Goal: Information Seeking & Learning: Check status

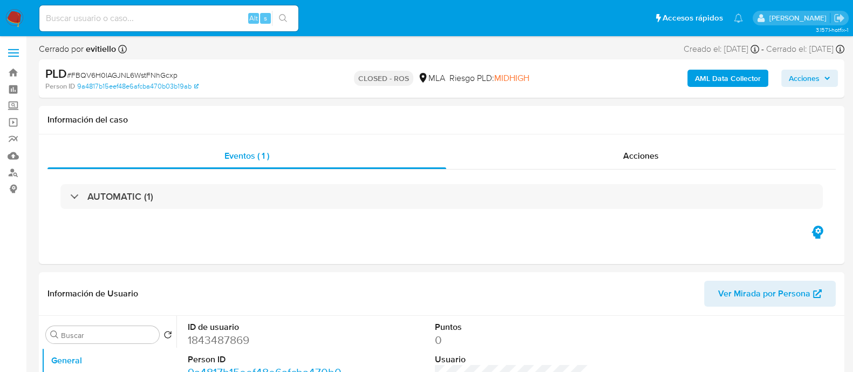
select select "10"
drag, startPoint x: 128, startPoint y: 149, endPoint x: 36, endPoint y: 228, distance: 121.3
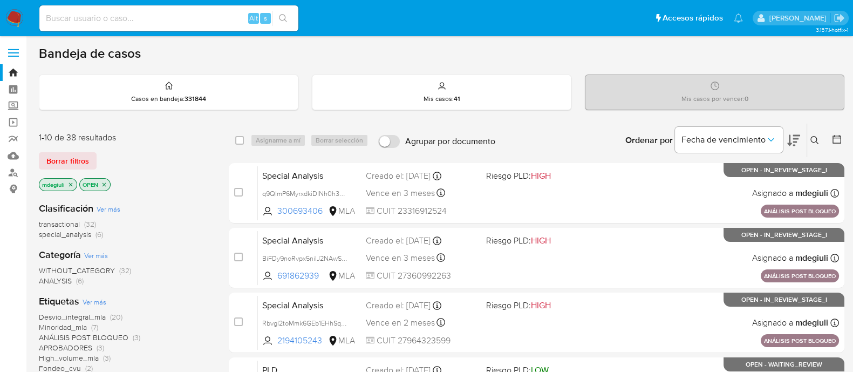
click at [139, 16] on input at bounding box center [168, 18] width 259 height 14
paste input "128953296"
type input "128953296"
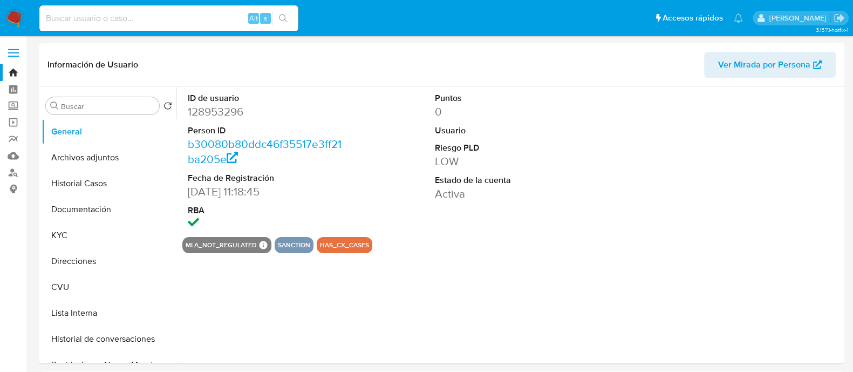
select select "10"
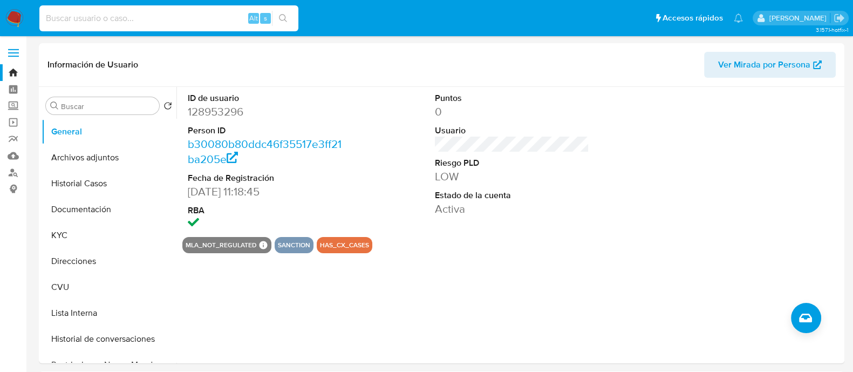
click at [109, 20] on input at bounding box center [168, 18] width 259 height 14
paste input "265670377"
type input "265670377"
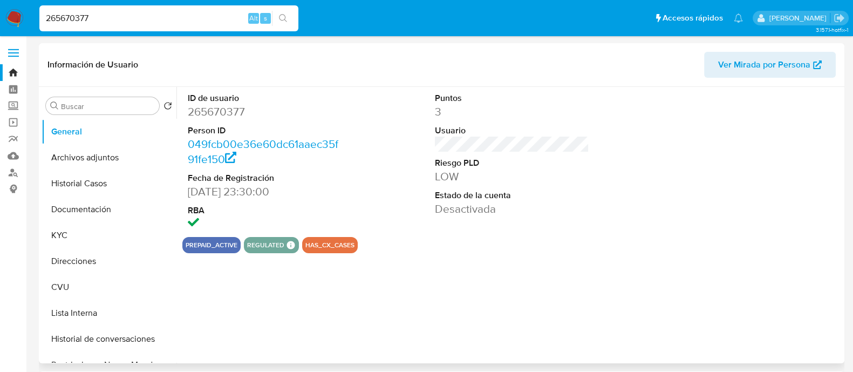
select select "10"
click at [95, 209] on button "Documentación" at bounding box center [105, 209] width 126 height 26
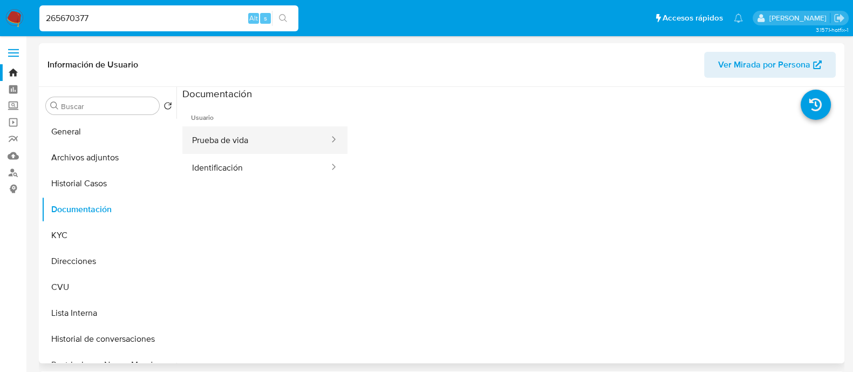
click at [232, 137] on button "Prueba de vida" at bounding box center [256, 140] width 148 height 28
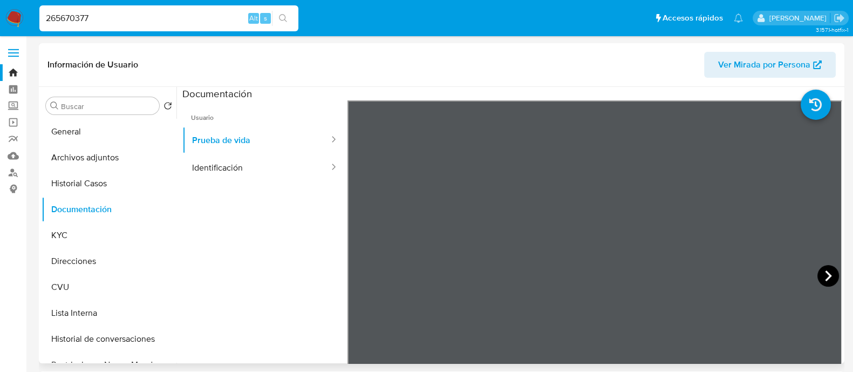
click at [821, 270] on icon at bounding box center [828, 276] width 22 height 22
click at [821, 276] on icon at bounding box center [828, 276] width 22 height 22
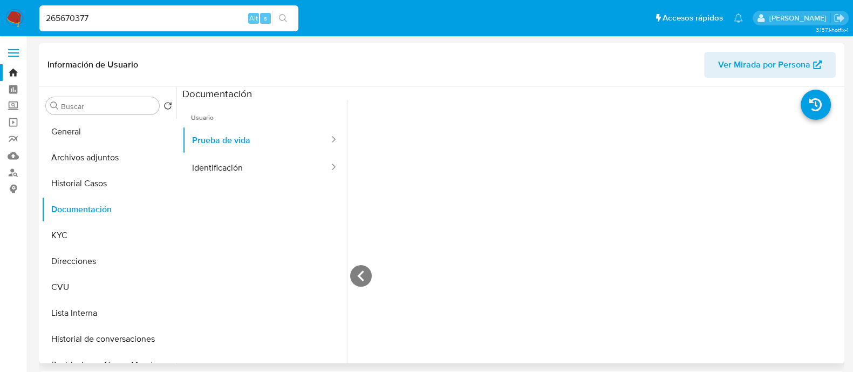
scroll to position [202, 0]
click at [358, 276] on icon at bounding box center [360, 275] width 6 height 11
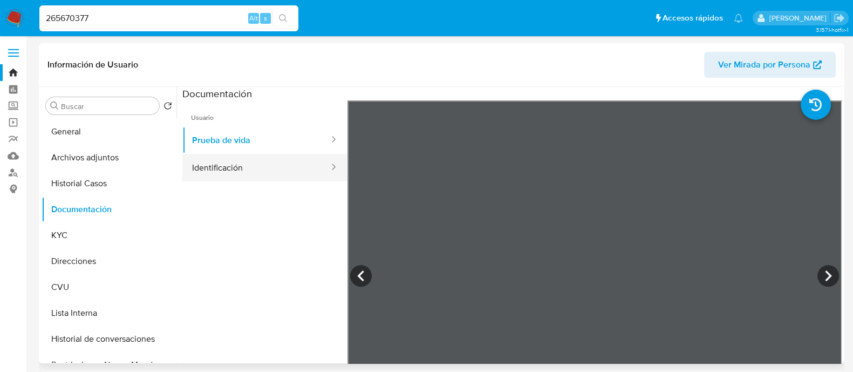
click at [207, 178] on button "Identificación" at bounding box center [256, 168] width 148 height 28
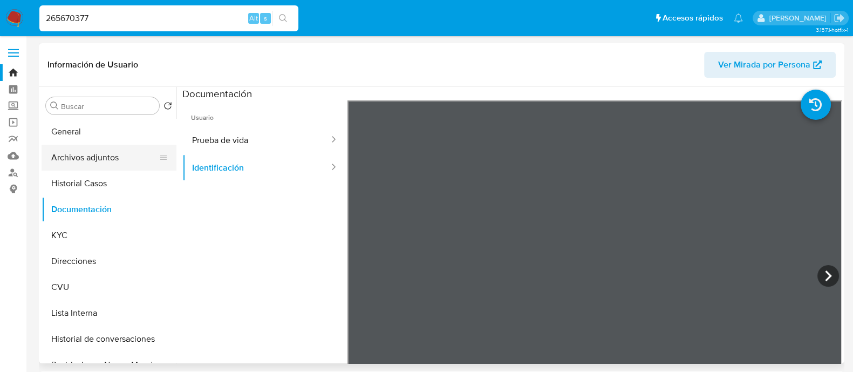
click at [85, 155] on button "Archivos adjuntos" at bounding box center [105, 158] width 126 height 26
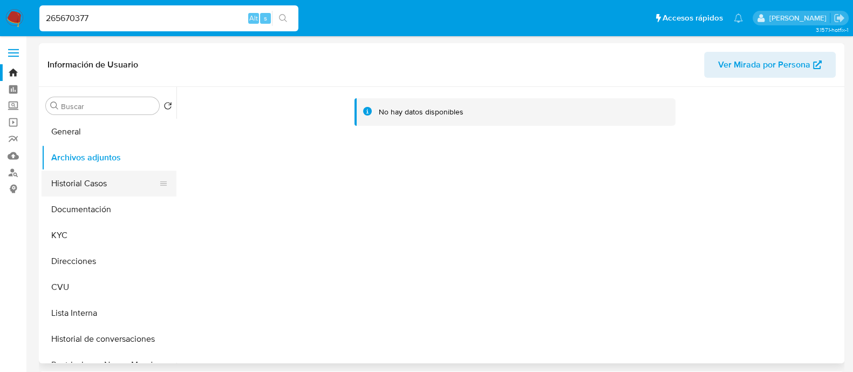
click at [78, 180] on button "Historial Casos" at bounding box center [105, 183] width 126 height 26
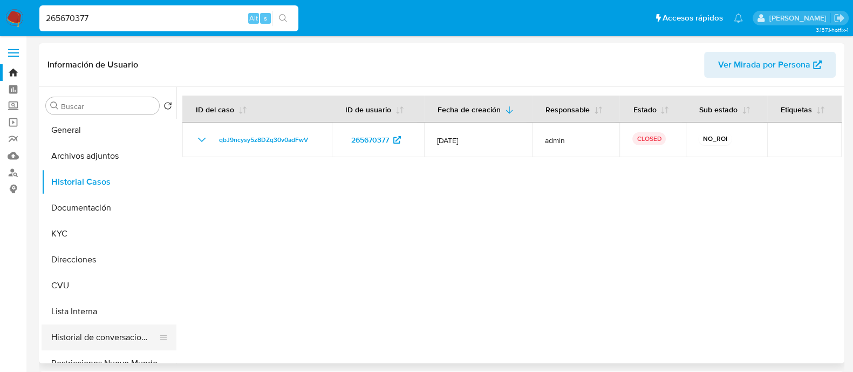
scroll to position [0, 0]
click at [94, 309] on button "Lista Interna" at bounding box center [105, 313] width 126 height 26
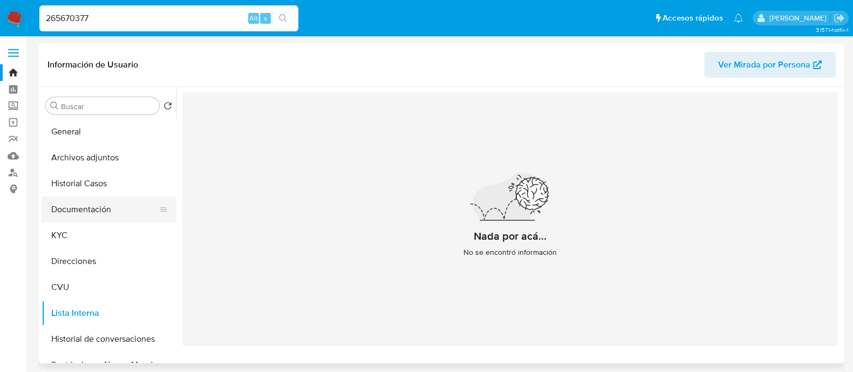
click at [87, 206] on button "Documentación" at bounding box center [105, 209] width 126 height 26
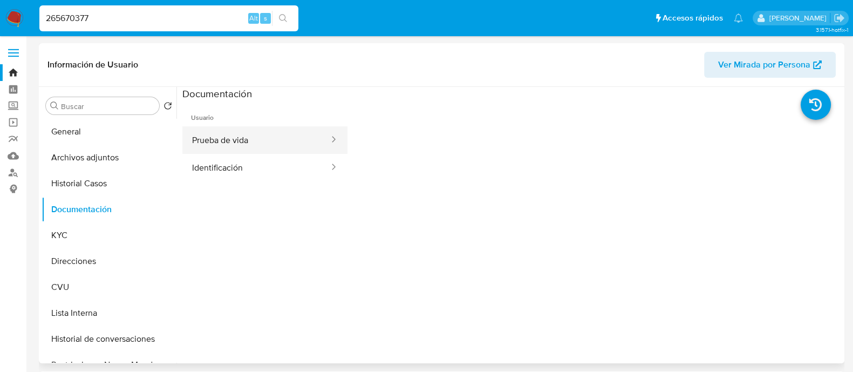
click at [230, 141] on button "Prueba de vida" at bounding box center [256, 140] width 148 height 28
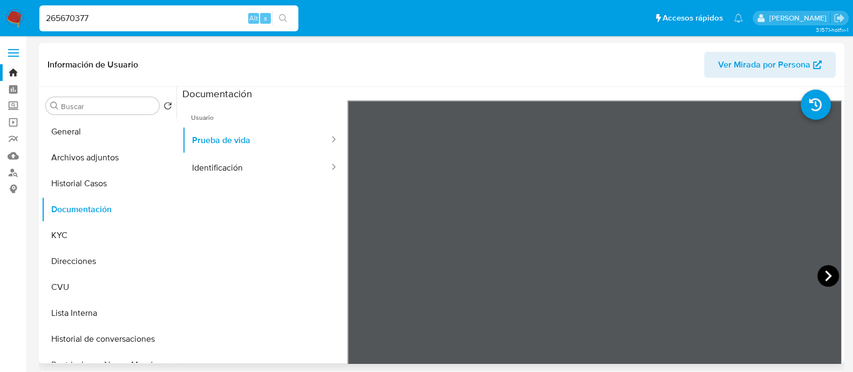
click at [825, 280] on icon at bounding box center [828, 275] width 6 height 11
click at [823, 273] on icon at bounding box center [828, 276] width 22 height 22
click at [368, 275] on icon at bounding box center [361, 276] width 22 height 22
click at [366, 279] on icon at bounding box center [361, 276] width 22 height 22
click at [99, 156] on button "Archivos adjuntos" at bounding box center [105, 158] width 126 height 26
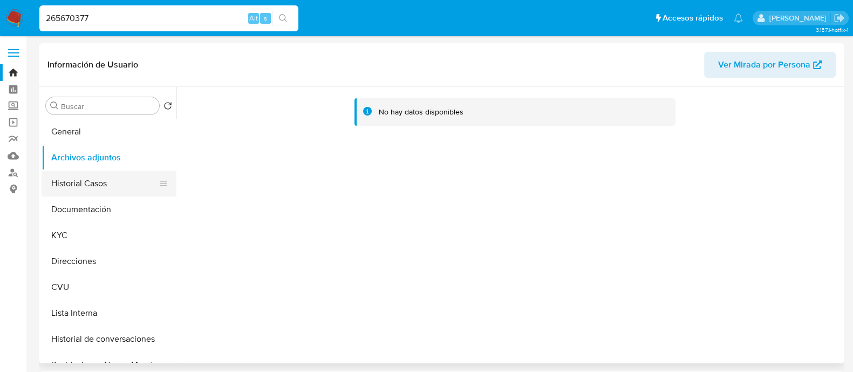
click at [104, 180] on button "Historial Casos" at bounding box center [105, 183] width 126 height 26
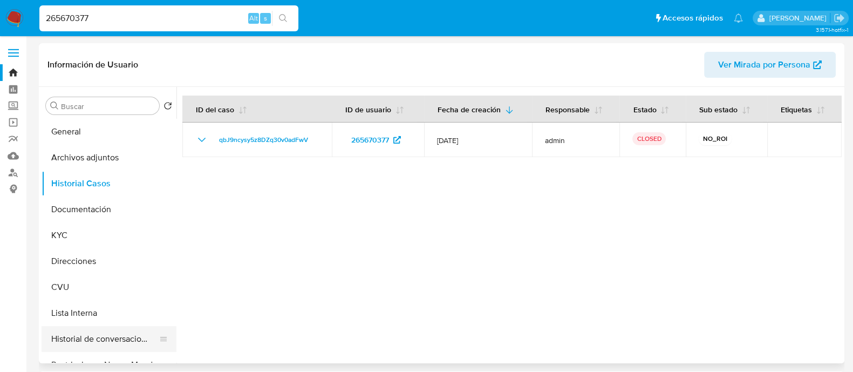
scroll to position [67, 0]
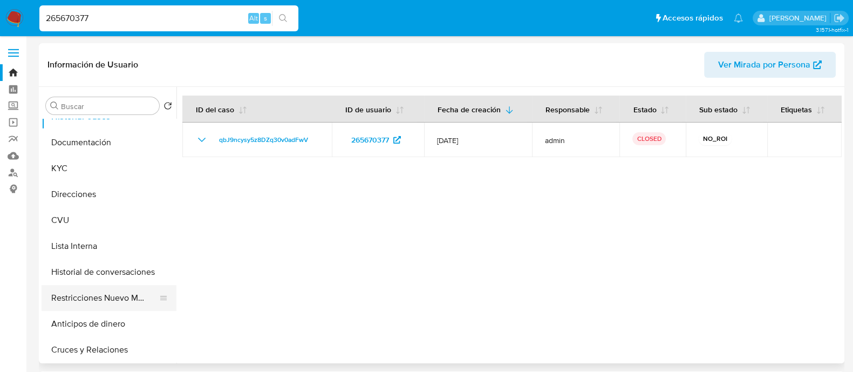
click at [94, 299] on button "Restricciones Nuevo Mundo" at bounding box center [105, 298] width 126 height 26
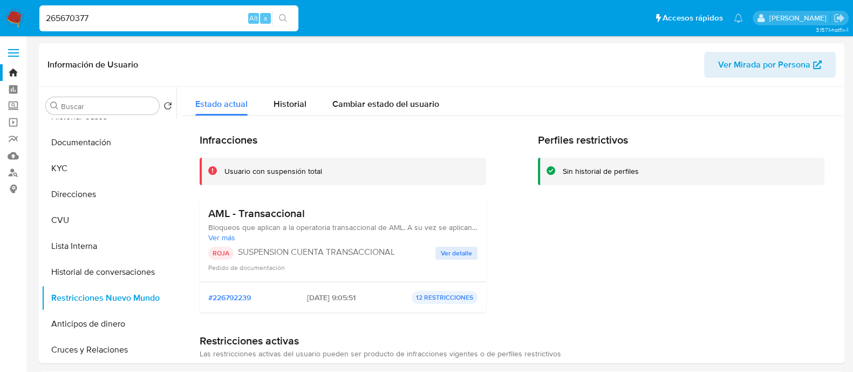
click at [448, 256] on span "Ver detalle" at bounding box center [456, 253] width 31 height 11
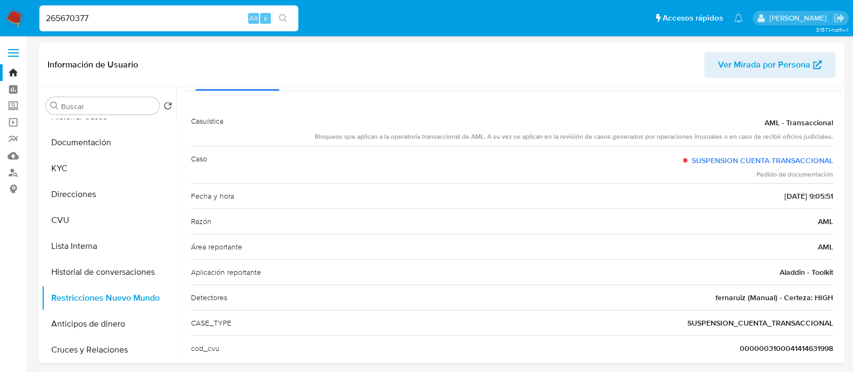
scroll to position [61, 0]
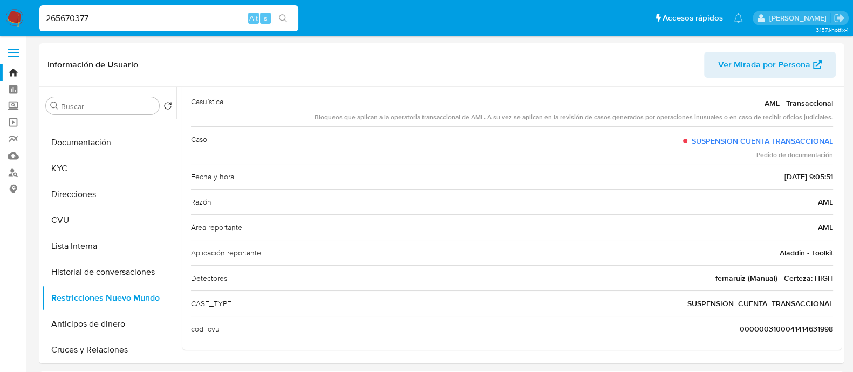
click at [208, 22] on input "265670377" at bounding box center [168, 18] width 259 height 14
paste input "102086403"
type input "102086403"
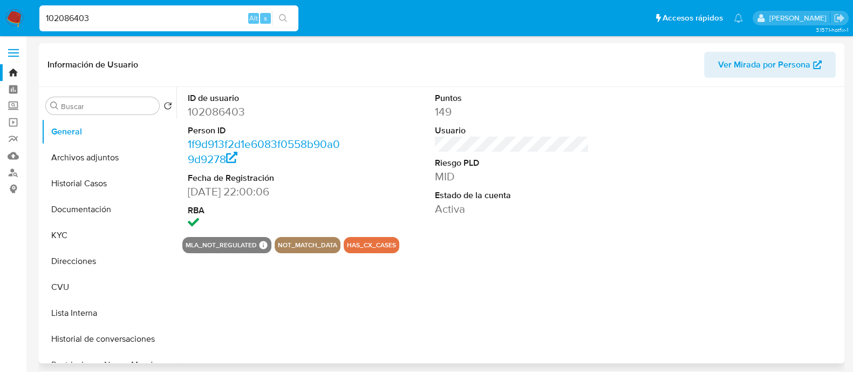
select select "10"
click at [74, 207] on button "Documentación" at bounding box center [105, 209] width 126 height 26
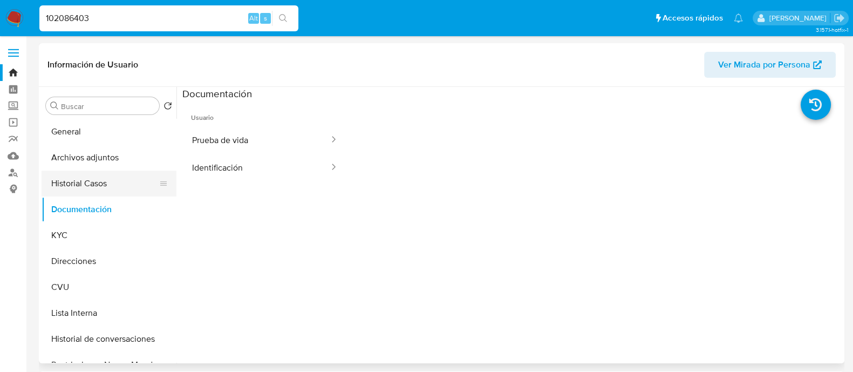
click at [87, 171] on button "Historial Casos" at bounding box center [105, 183] width 126 height 26
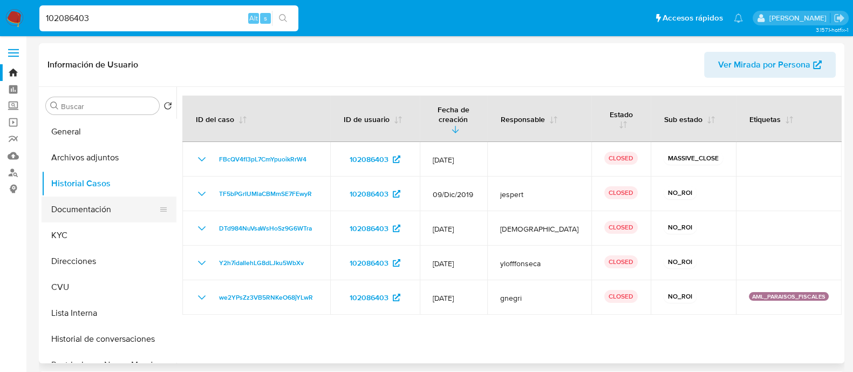
click at [86, 218] on button "Documentación" at bounding box center [105, 209] width 126 height 26
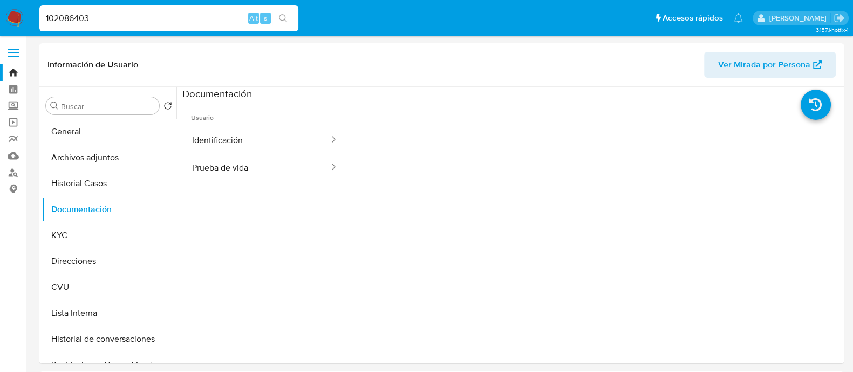
click at [76, 13] on input "102086403" at bounding box center [168, 18] width 259 height 14
paste input "68273857"
type input "168273857"
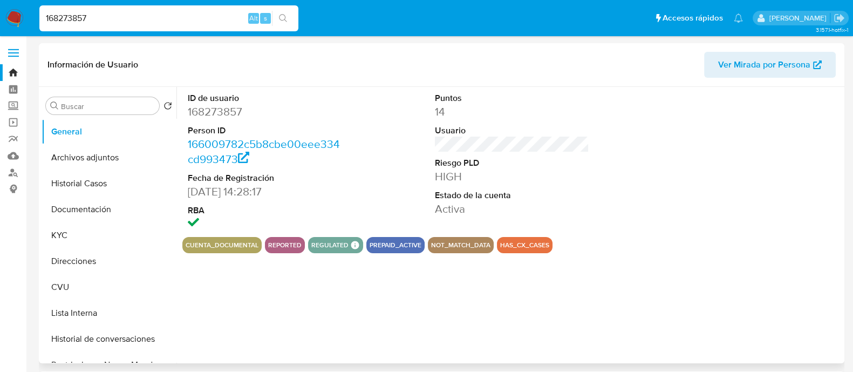
select select "10"
click at [101, 157] on button "Archivos adjuntos" at bounding box center [105, 158] width 126 height 26
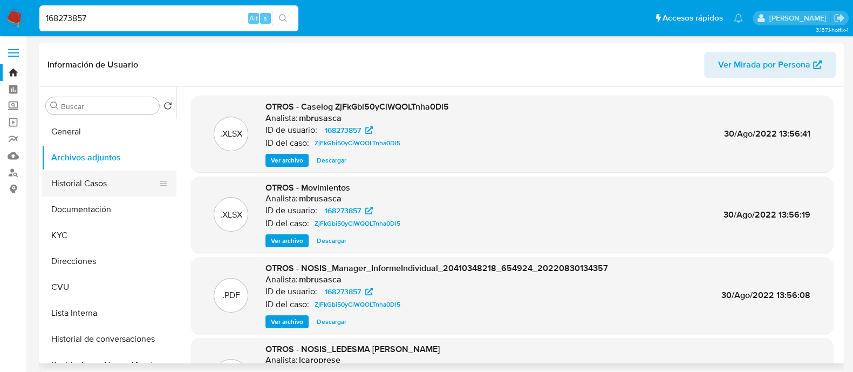
click at [81, 182] on button "Historial Casos" at bounding box center [105, 183] width 126 height 26
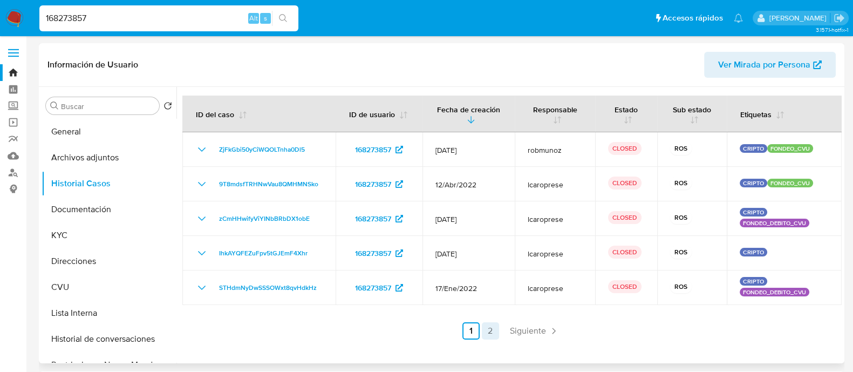
click at [487, 328] on link "2" at bounding box center [490, 330] width 17 height 17
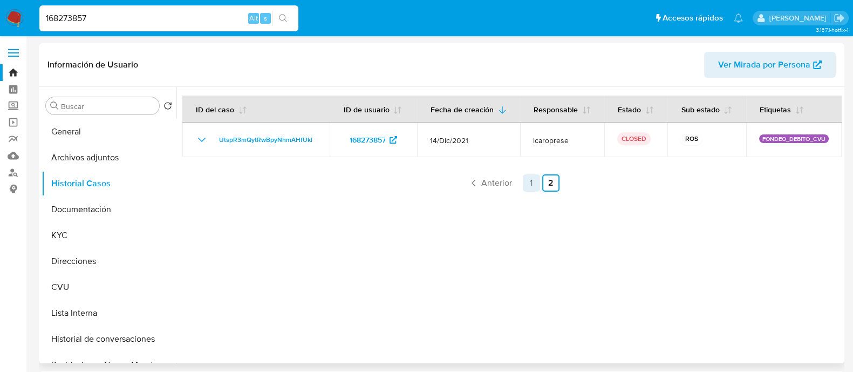
click at [526, 191] on link "1" at bounding box center [531, 182] width 17 height 17
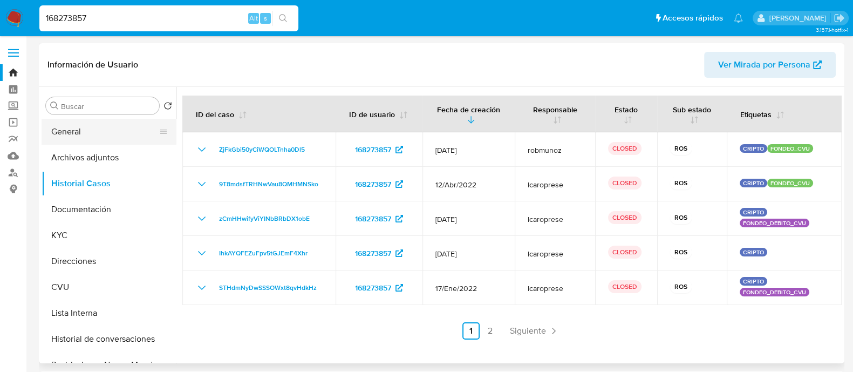
click at [77, 136] on button "General" at bounding box center [105, 132] width 126 height 26
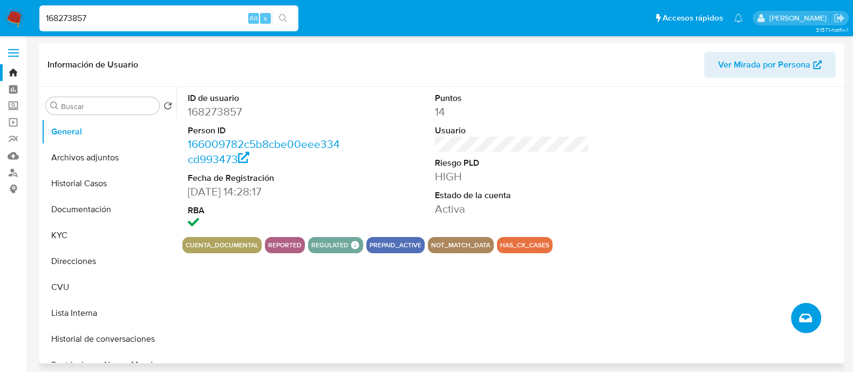
click at [797, 323] on button "Crear caso manual" at bounding box center [806, 318] width 30 height 30
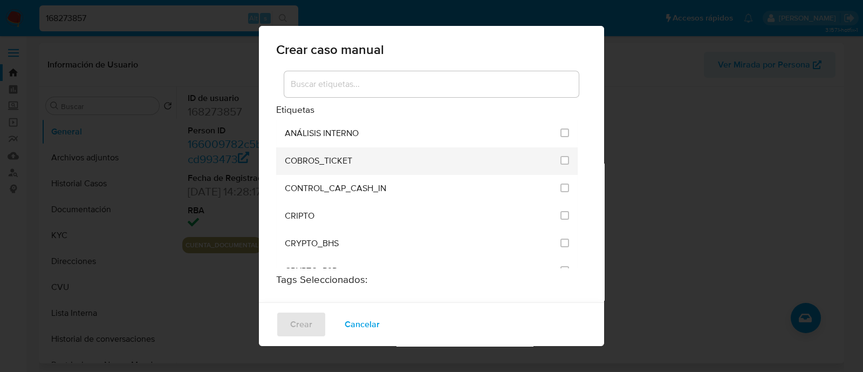
scroll to position [2117, 0]
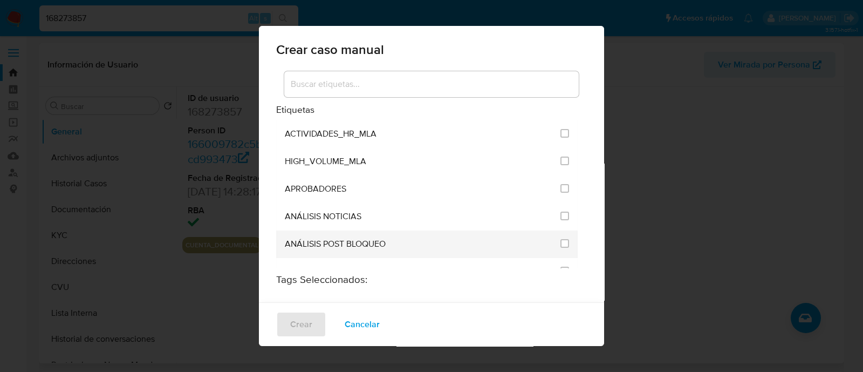
click at [393, 230] on div "ANÁLISIS POST BLOQUEO" at bounding box center [419, 244] width 269 height 28
click at [560, 239] on input "3249" at bounding box center [564, 243] width 9 height 9
checkbox input "true"
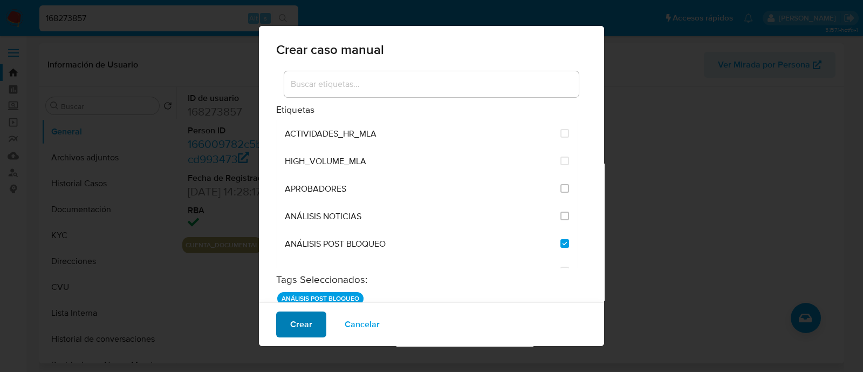
click at [306, 319] on span "Crear" at bounding box center [301, 324] width 22 height 24
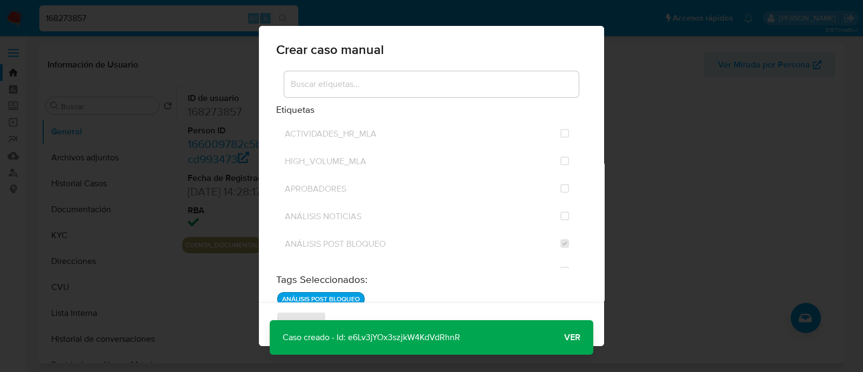
click at [568, 337] on span "Ver" at bounding box center [572, 337] width 16 height 0
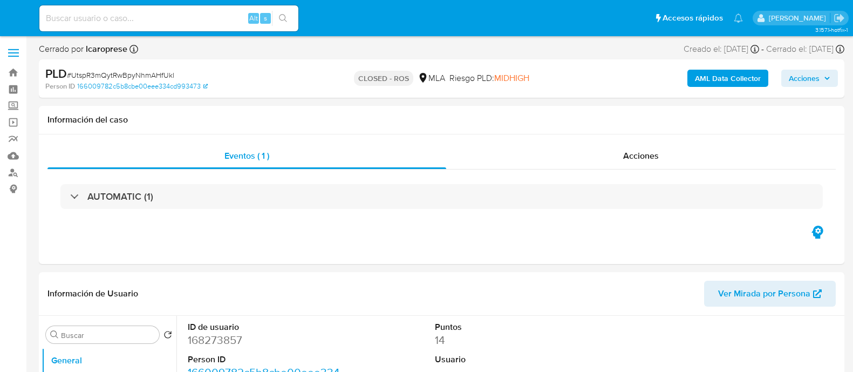
select select "10"
click at [615, 148] on div "Acciones" at bounding box center [640, 156] width 389 height 26
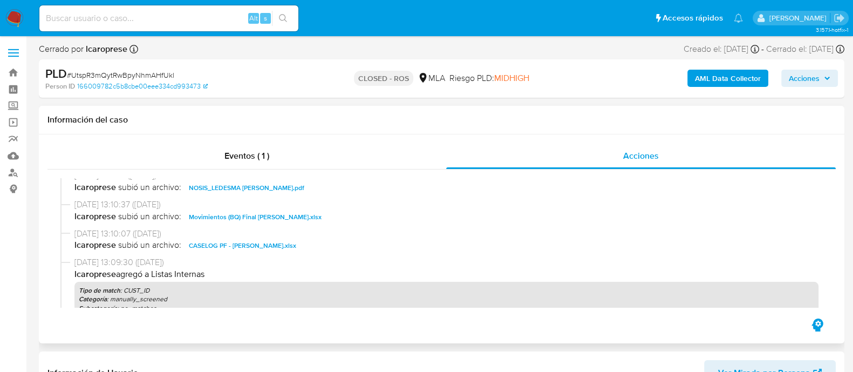
scroll to position [405, 0]
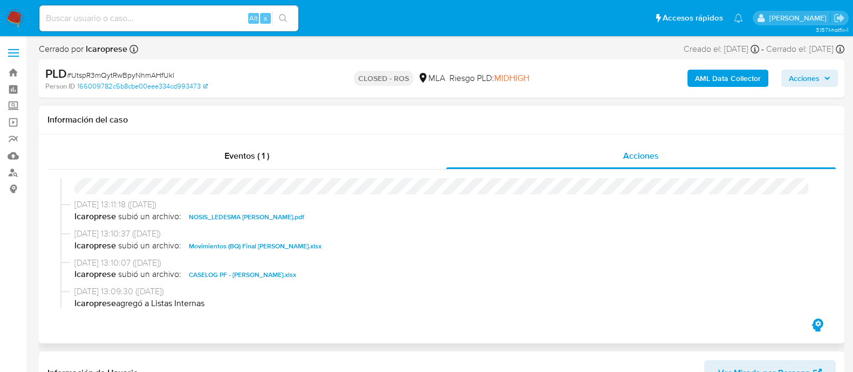
click at [258, 273] on span "CASELOG PF - Matias Ezequiel LEDESMA.xlsx" at bounding box center [242, 274] width 107 height 13
click at [167, 25] on input at bounding box center [168, 18] width 259 height 14
paste input "401991649"
click at [115, 21] on input "401991649" at bounding box center [168, 18] width 259 height 14
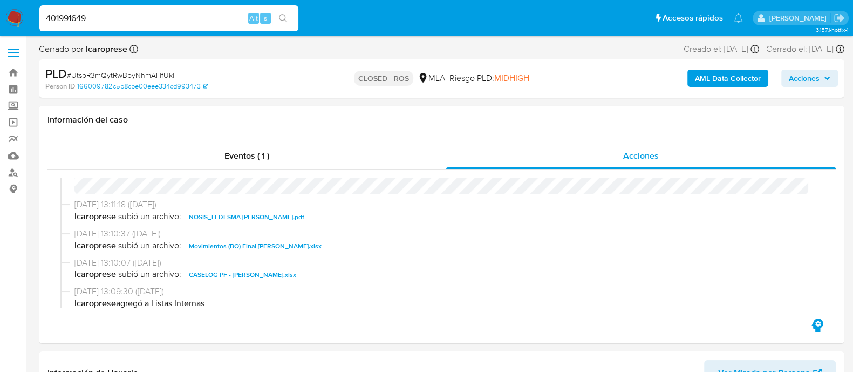
paste input "91368362"
type input "491368362"
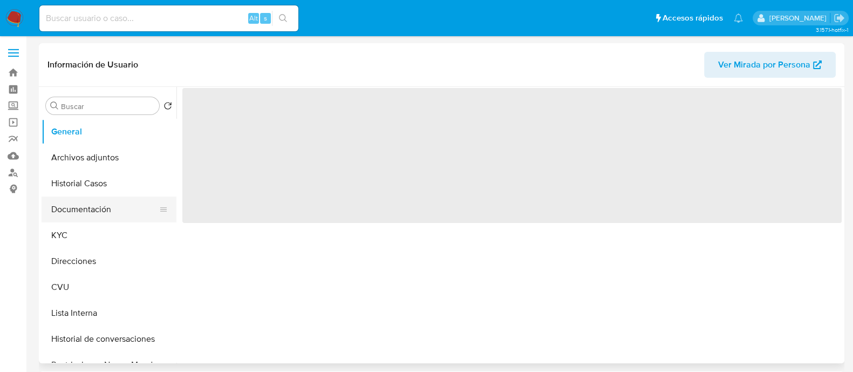
click at [62, 214] on button "Documentación" at bounding box center [105, 209] width 126 height 26
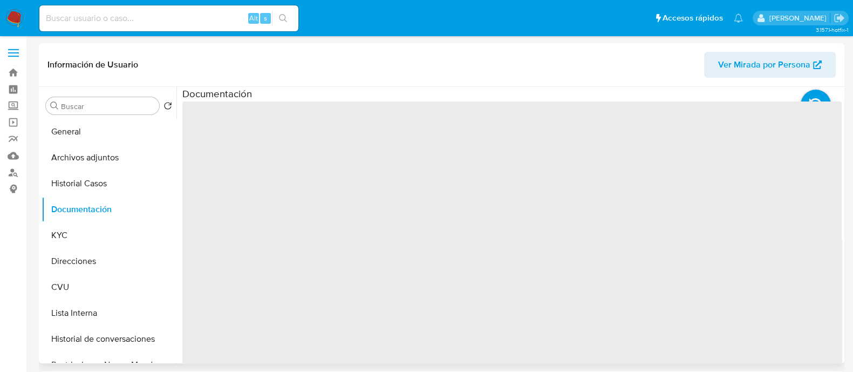
select select "10"
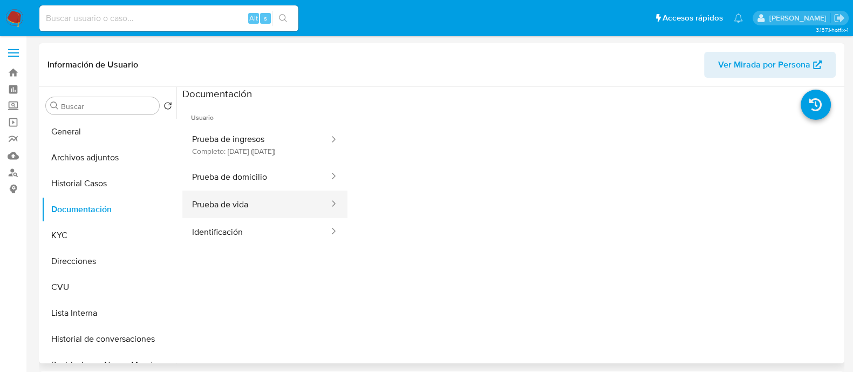
click at [235, 207] on button "Prueba de vida" at bounding box center [256, 204] width 148 height 28
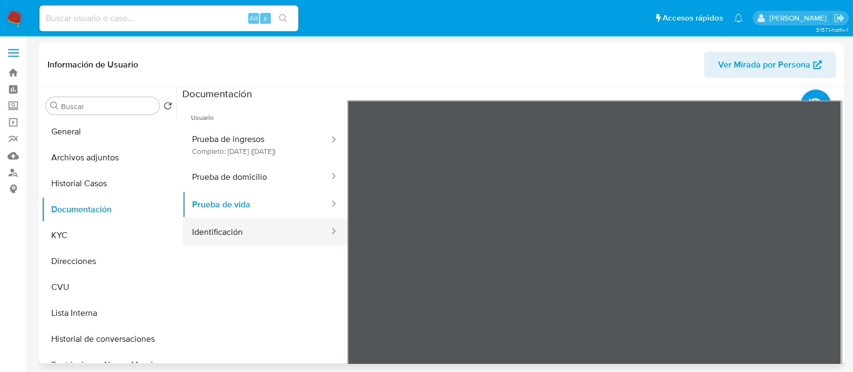
click at [244, 245] on button "Identificación" at bounding box center [256, 232] width 148 height 28
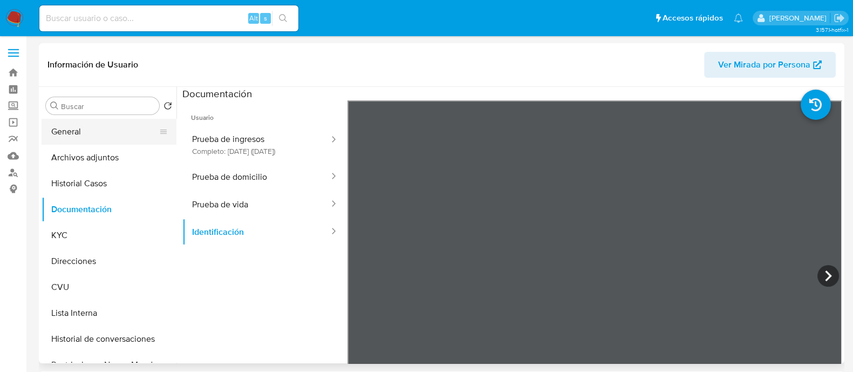
click at [83, 122] on button "General" at bounding box center [105, 132] width 126 height 26
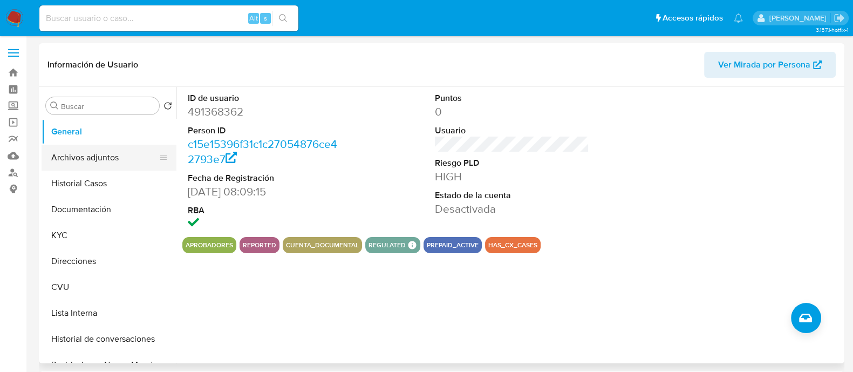
click at [111, 161] on button "Archivos adjuntos" at bounding box center [105, 158] width 126 height 26
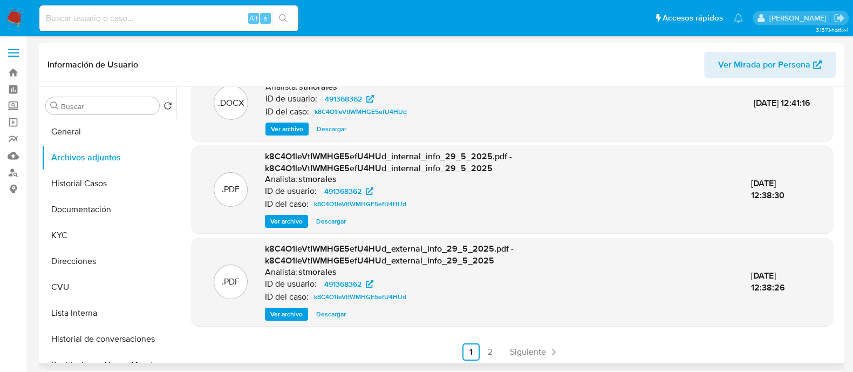
scroll to position [114, 0]
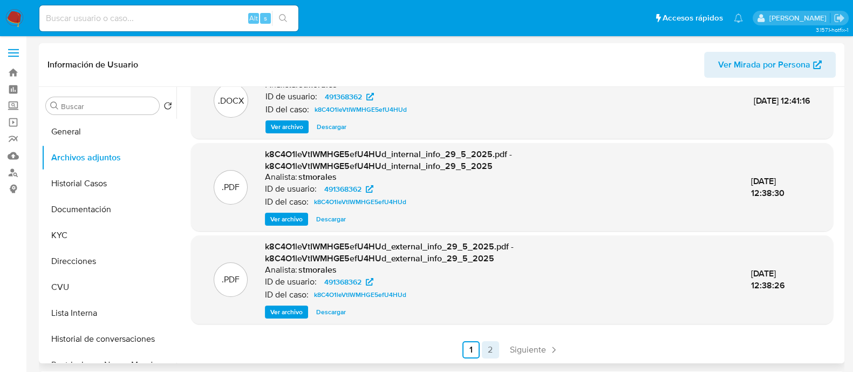
click at [483, 345] on link "2" at bounding box center [490, 349] width 17 height 17
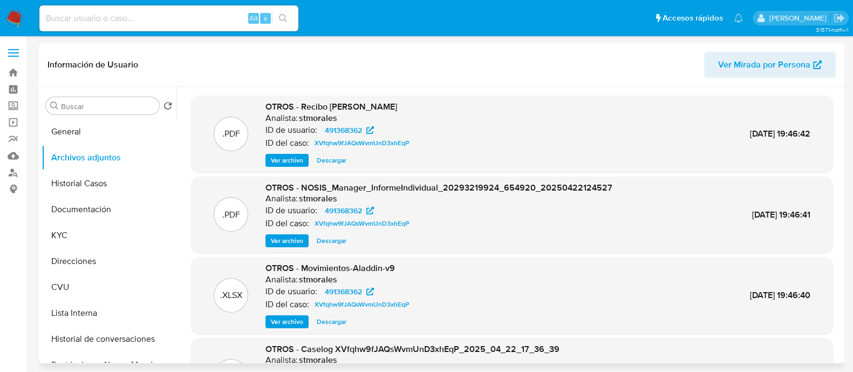
click at [294, 160] on span "Ver archivo" at bounding box center [287, 160] width 32 height 11
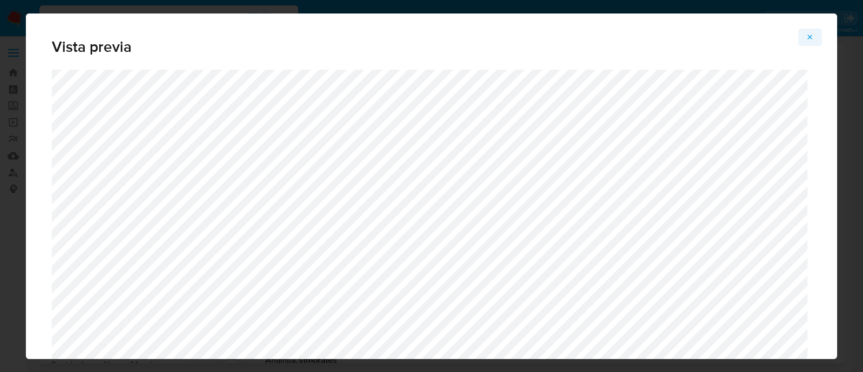
click at [810, 36] on icon "Attachment preview" at bounding box center [810, 37] width 9 height 9
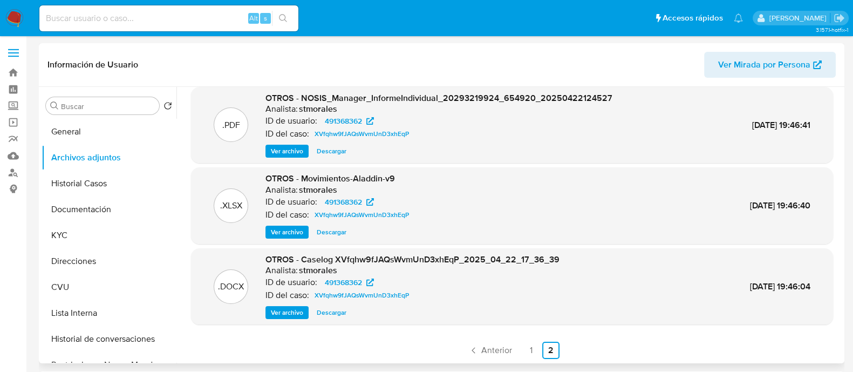
scroll to position [91, 0]
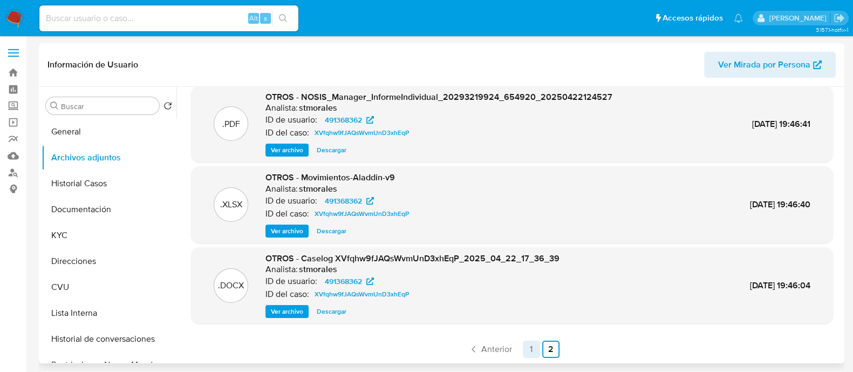
click at [523, 349] on link "1" at bounding box center [531, 348] width 17 height 17
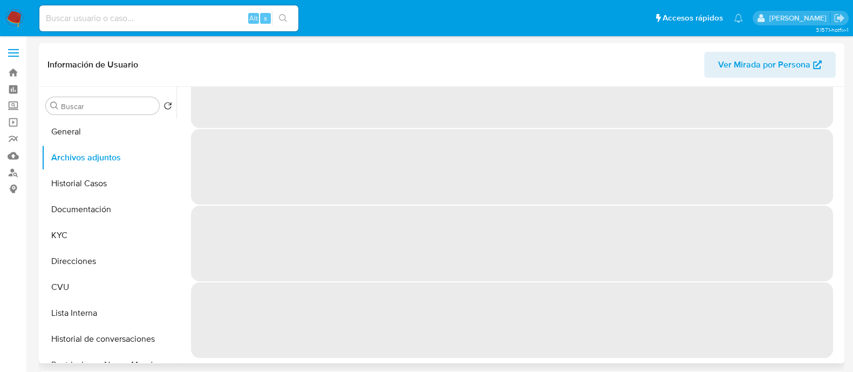
scroll to position [0, 0]
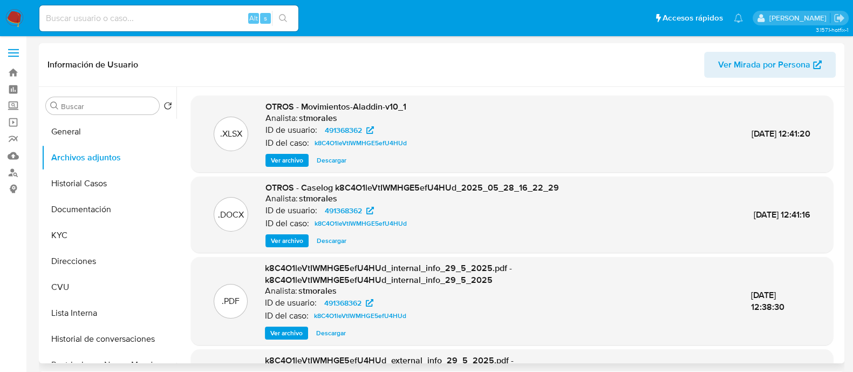
click at [131, 21] on input at bounding box center [168, 18] width 259 height 14
paste input "388433308"
type input "388433308"
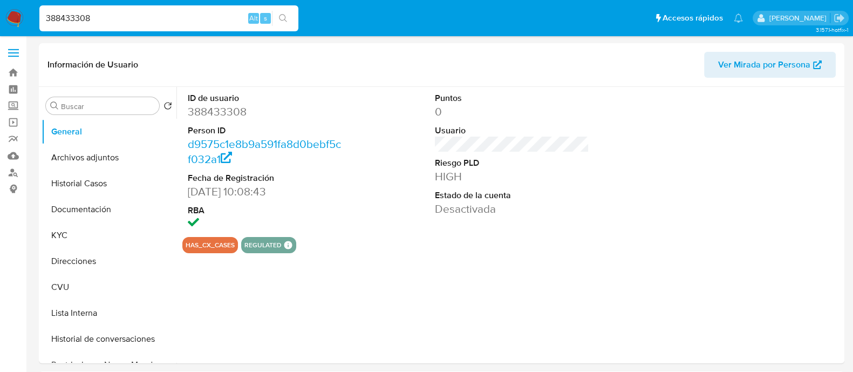
select select "10"
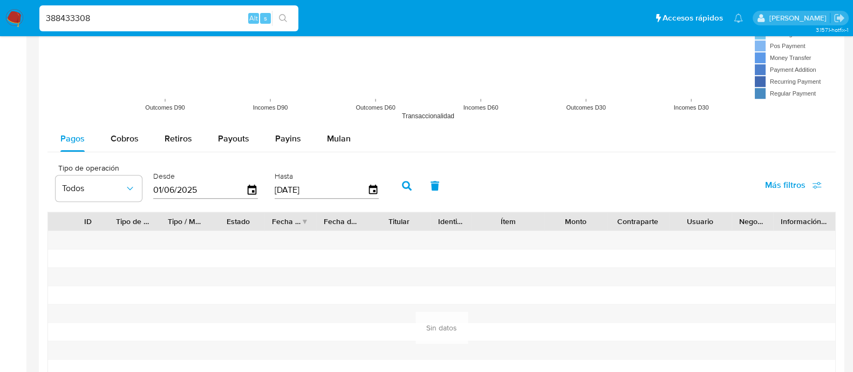
scroll to position [1254, 0]
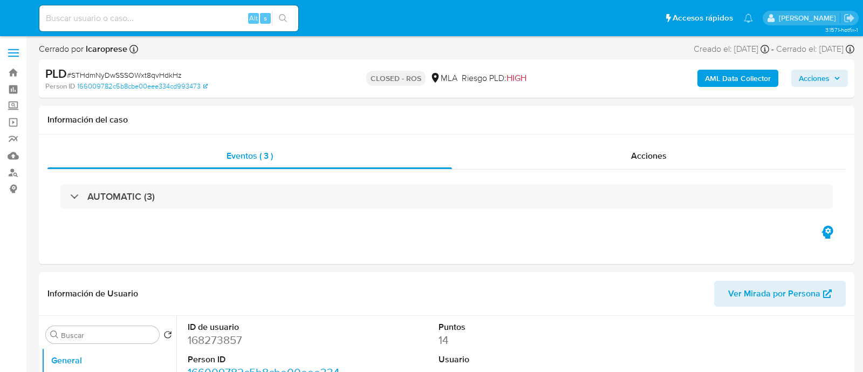
select select "10"
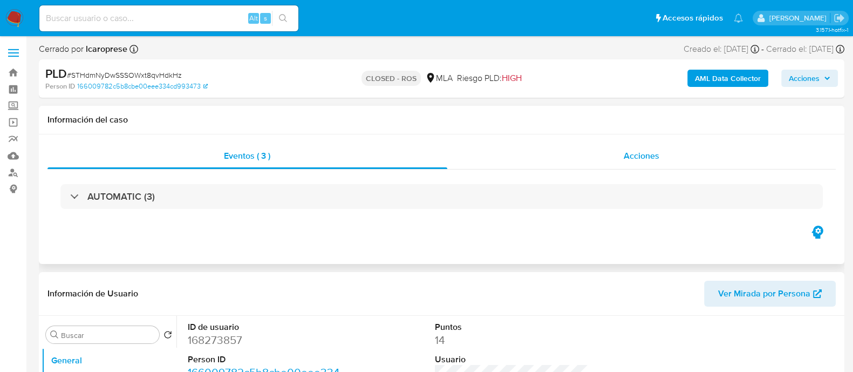
click at [585, 147] on div "Acciones" at bounding box center [641, 156] width 389 height 26
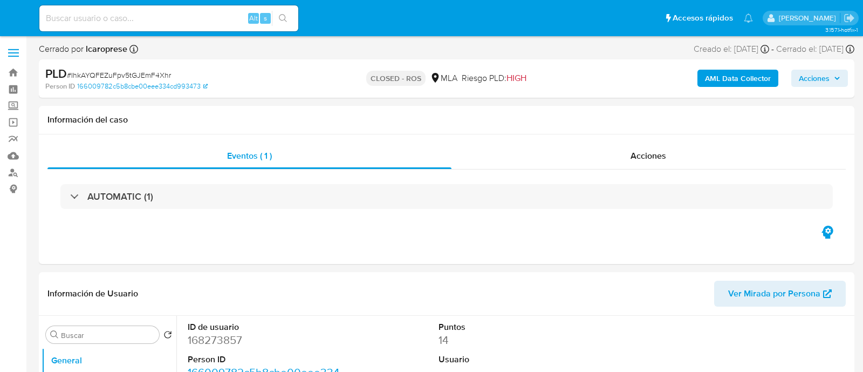
select select "10"
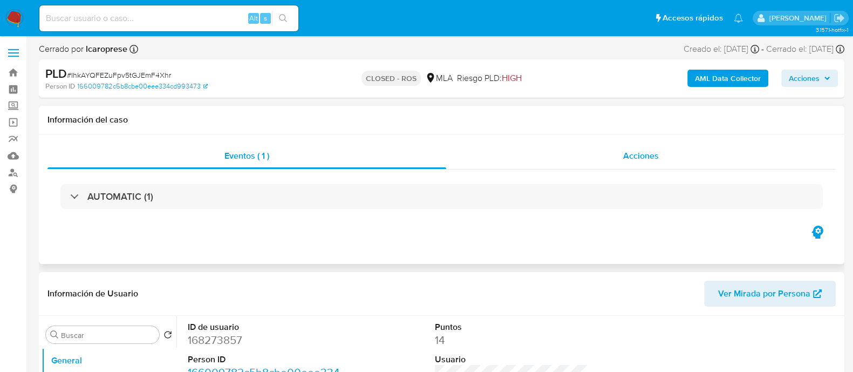
click at [625, 163] on div "Acciones" at bounding box center [640, 156] width 389 height 26
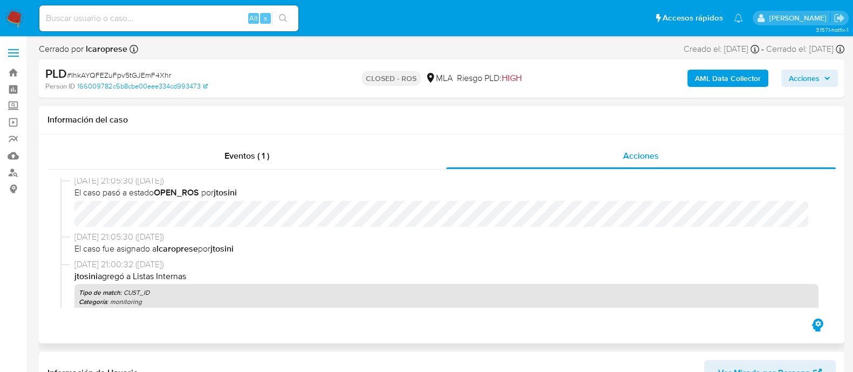
scroll to position [379, 0]
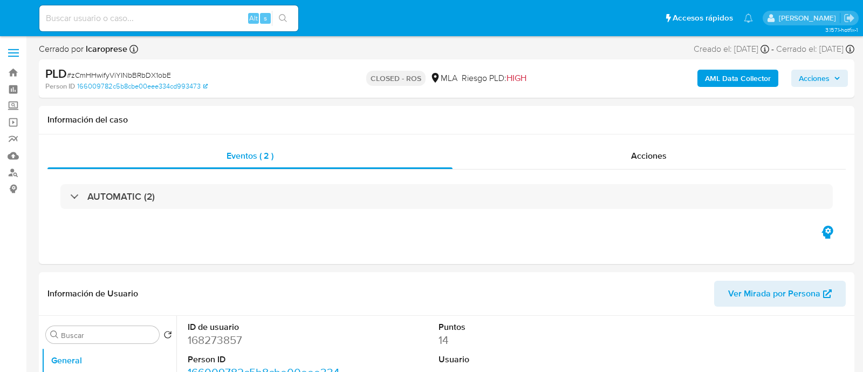
select select "10"
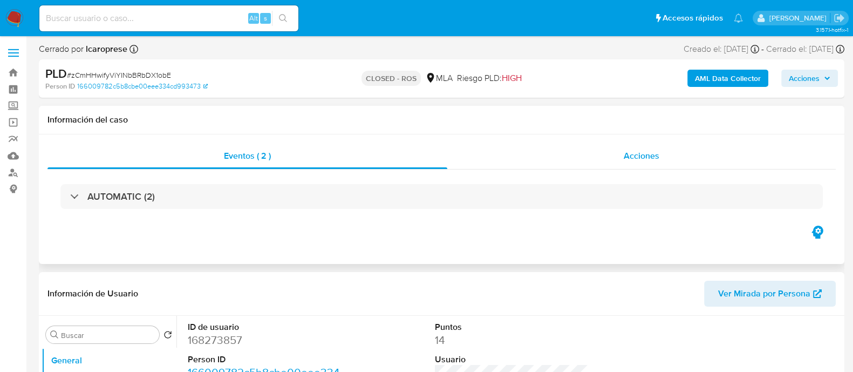
click at [582, 153] on div "Acciones" at bounding box center [641, 156] width 388 height 26
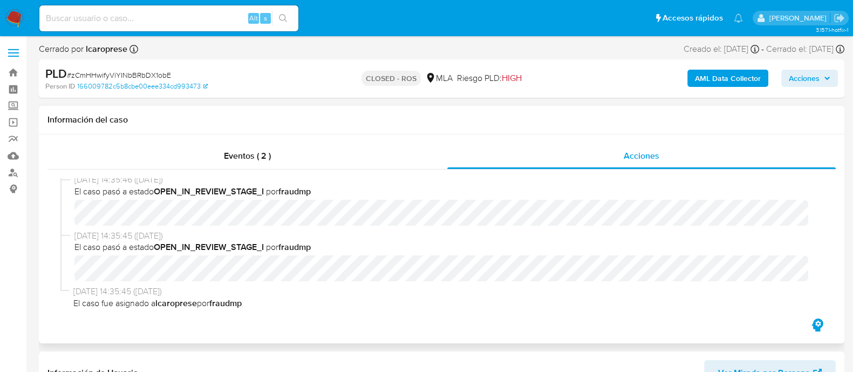
scroll to position [720, 0]
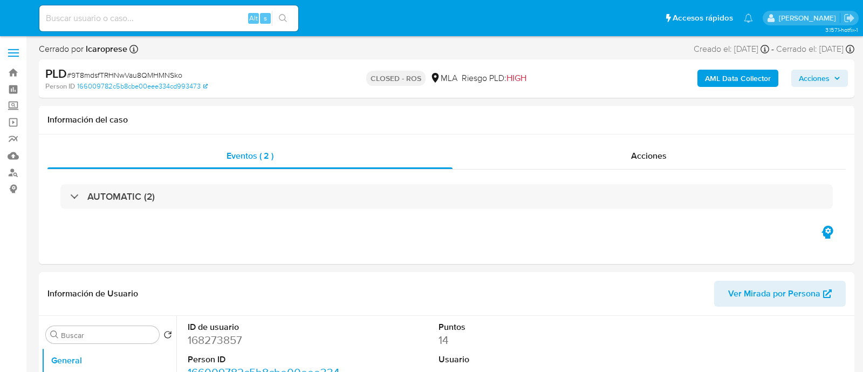
select select "10"
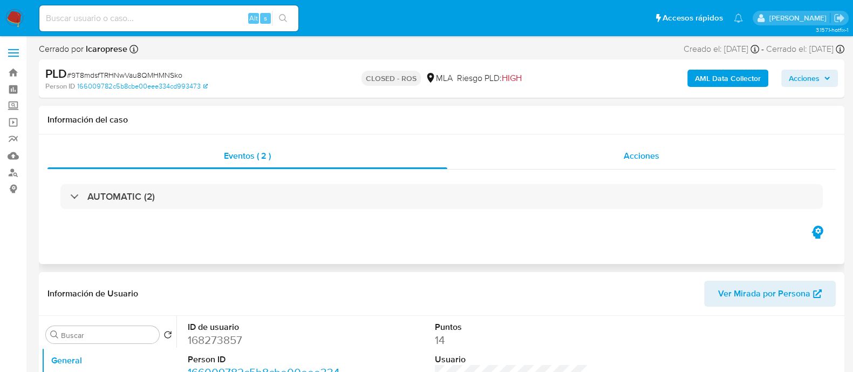
click at [625, 144] on div "Acciones" at bounding box center [641, 156] width 388 height 26
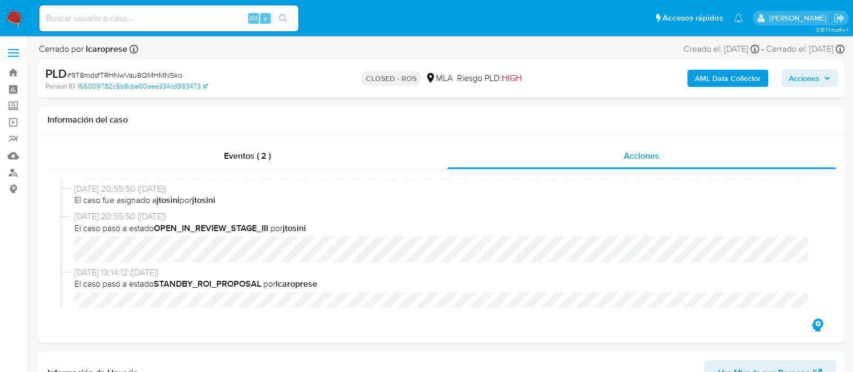
scroll to position [720, 0]
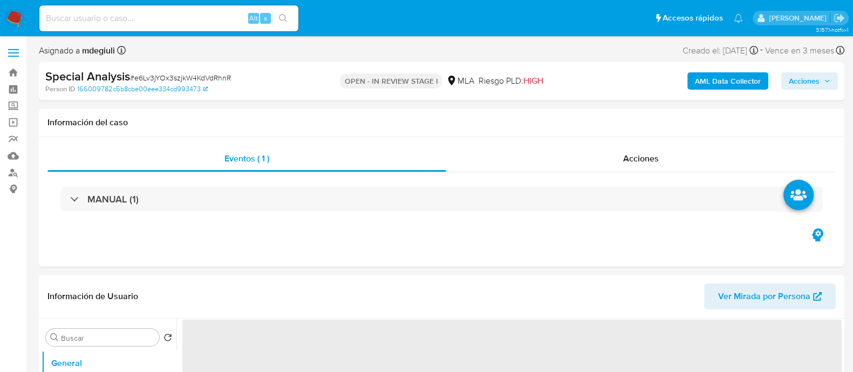
click at [181, 79] on span "# e6Lv3jYOx3szjkW4KdVdRhnR" at bounding box center [180, 77] width 101 height 11
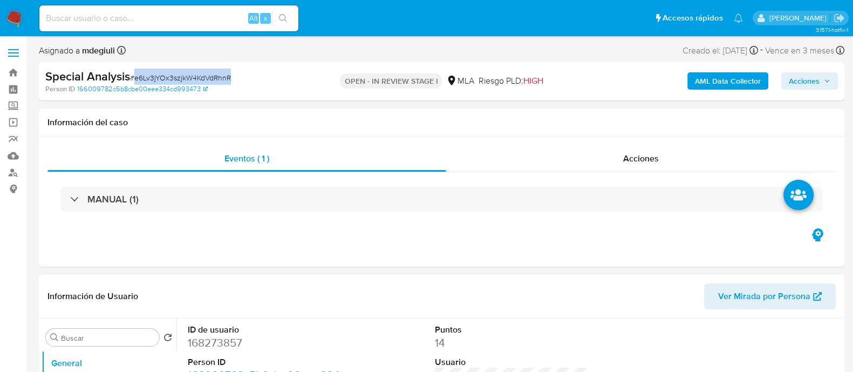
select select "10"
copy span "e6Lv3jYOx3szjkW4KdVdRhnR"
click at [188, 12] on input at bounding box center [168, 18] width 259 height 14
paste input "401991649"
type input "401991649"
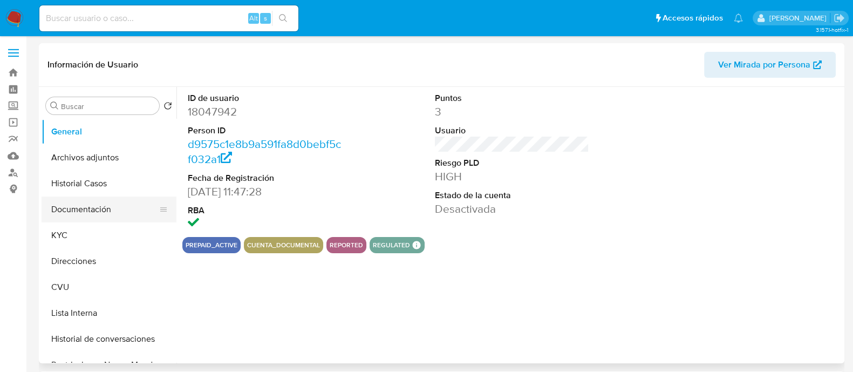
click at [91, 209] on button "Documentación" at bounding box center [105, 209] width 126 height 26
select select "10"
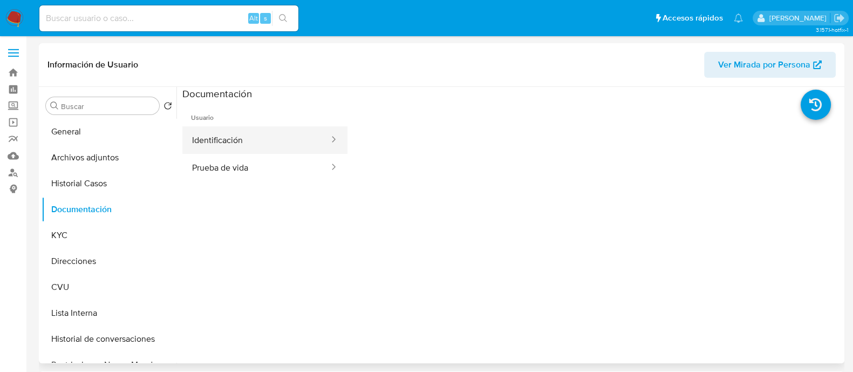
click at [272, 128] on button "Identificación" at bounding box center [256, 140] width 148 height 28
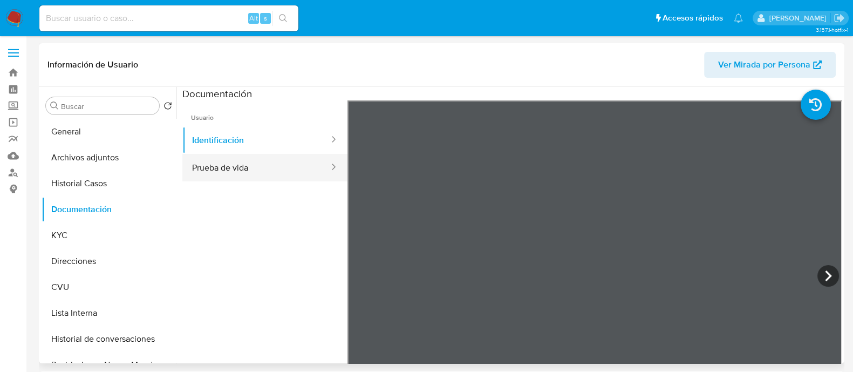
click at [294, 167] on button "Prueba de vida" at bounding box center [256, 168] width 148 height 28
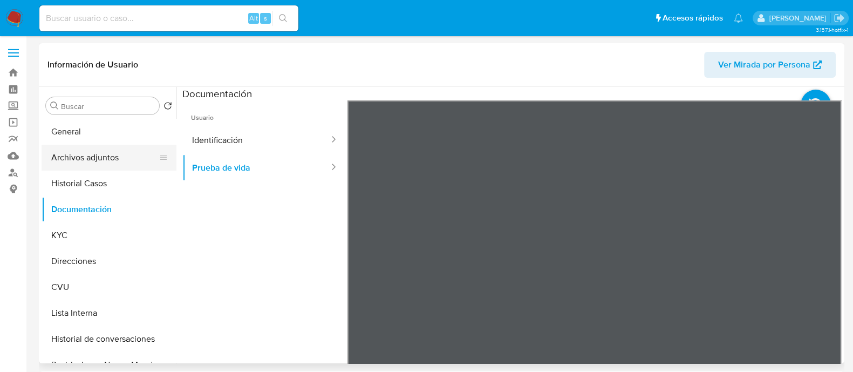
click at [84, 148] on button "Archivos adjuntos" at bounding box center [105, 158] width 126 height 26
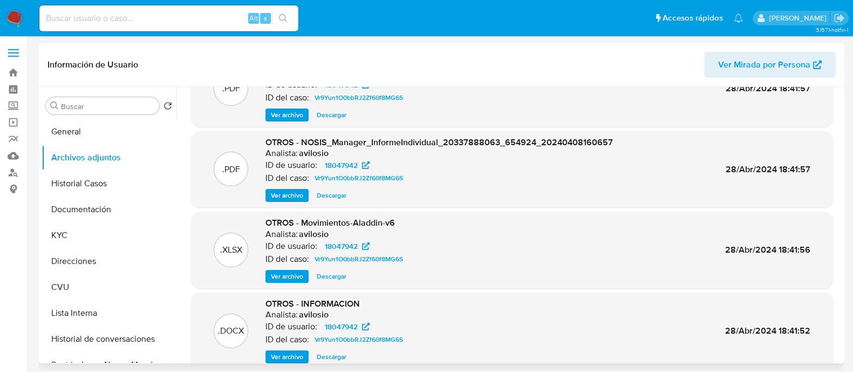
scroll to position [91, 0]
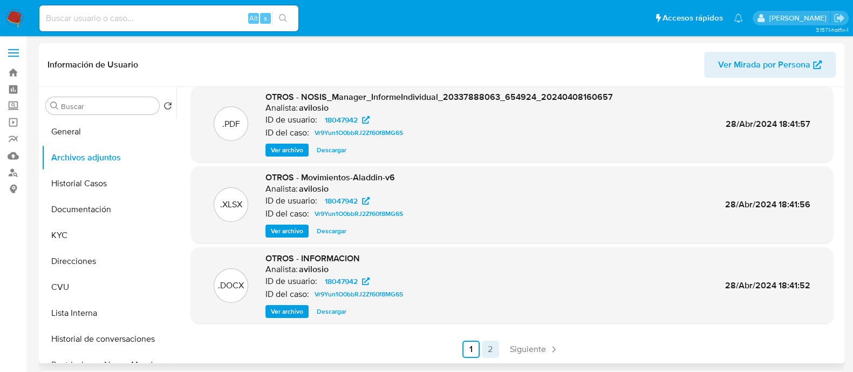
click at [483, 341] on link "2" at bounding box center [490, 348] width 17 height 17
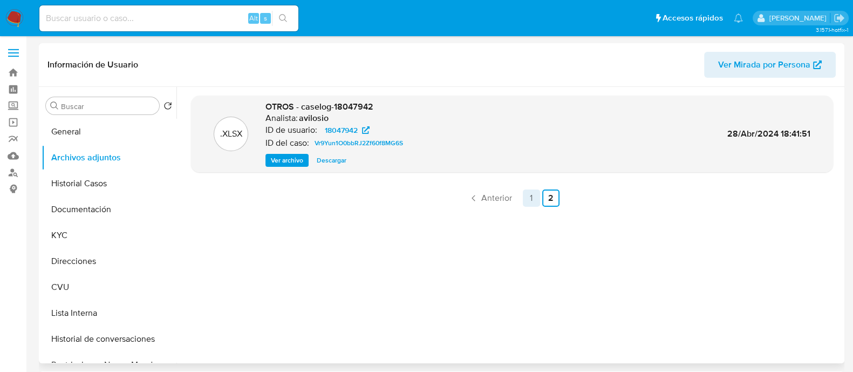
click at [529, 199] on link "1" at bounding box center [531, 197] width 17 height 17
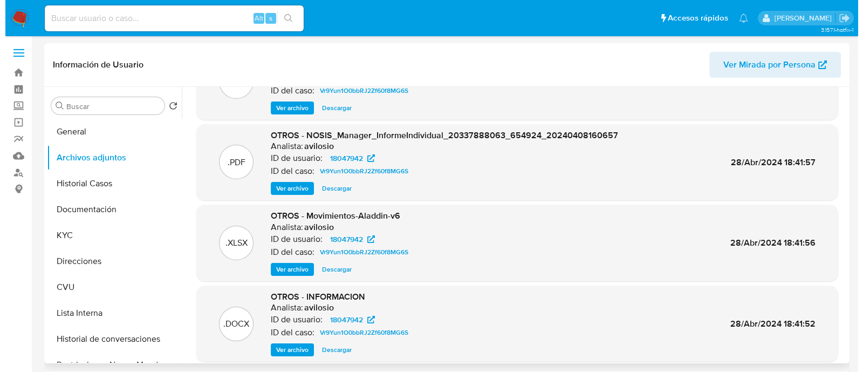
scroll to position [91, 0]
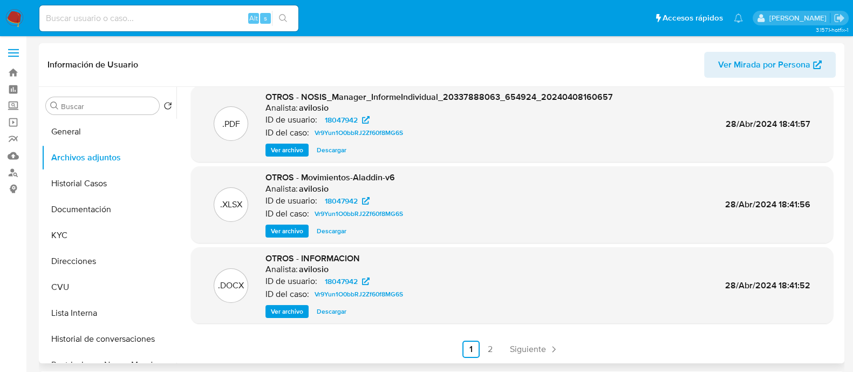
click at [286, 306] on span "Ver archivo" at bounding box center [287, 311] width 32 height 11
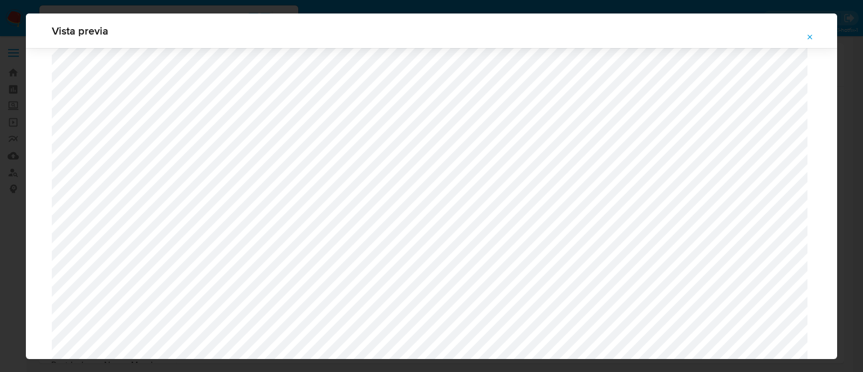
scroll to position [813, 0]
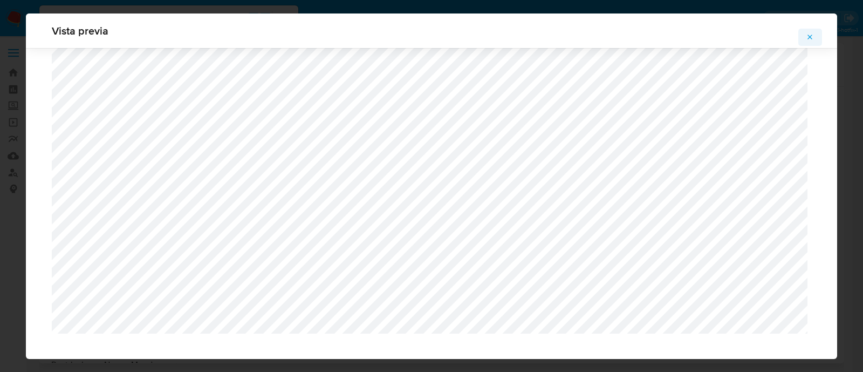
click at [811, 33] on icon "Attachment preview" at bounding box center [810, 37] width 9 height 9
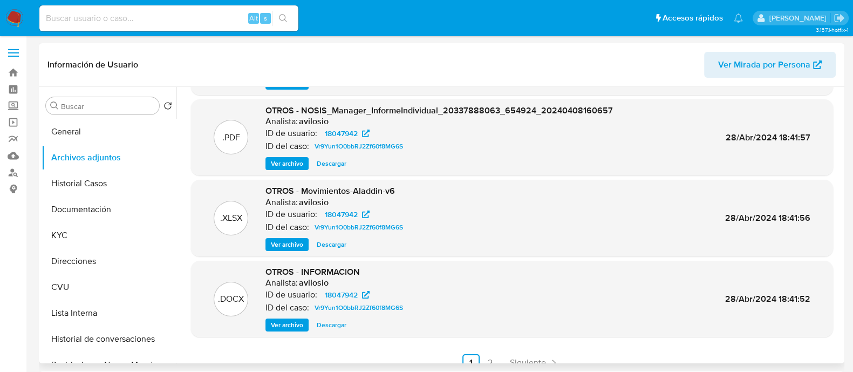
scroll to position [91, 0]
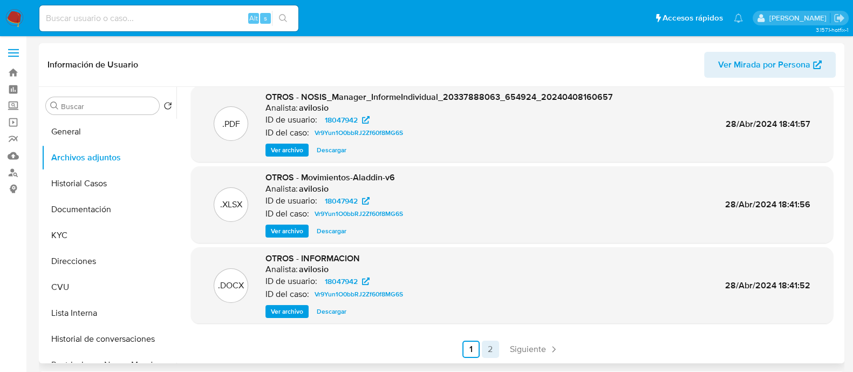
click at [485, 341] on link "2" at bounding box center [490, 348] width 17 height 17
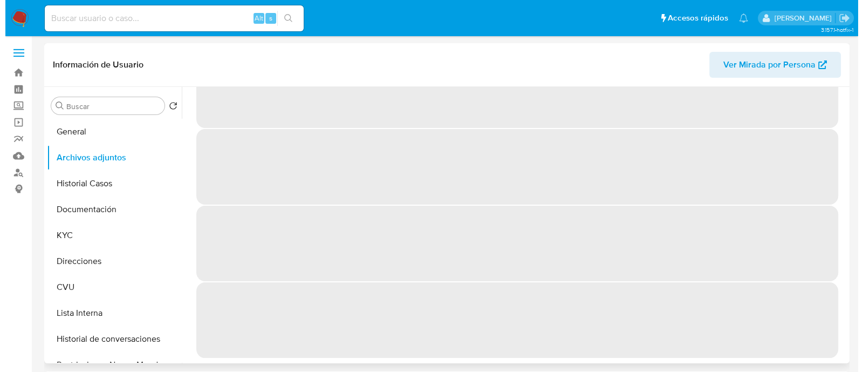
scroll to position [0, 0]
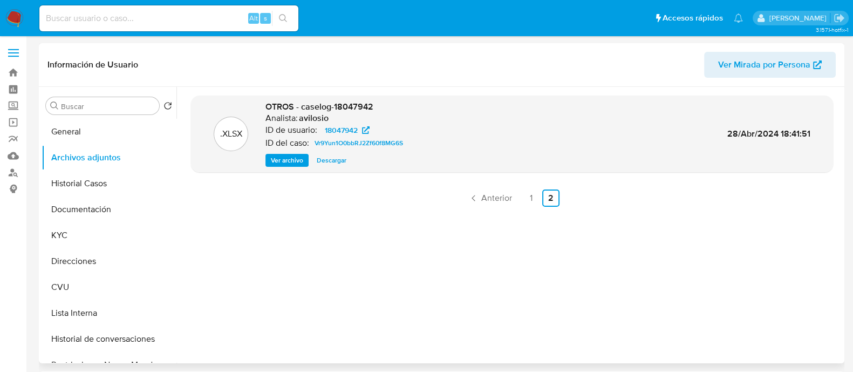
click at [297, 156] on span "Ver archivo" at bounding box center [287, 160] width 32 height 11
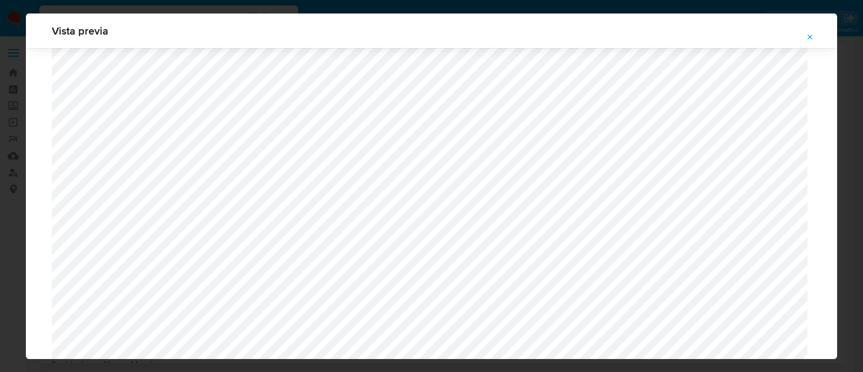
scroll to position [1125, 0]
drag, startPoint x: 813, startPoint y: 36, endPoint x: 776, endPoint y: 26, distance: 37.9
click at [812, 37] on icon "Attachment preview" at bounding box center [810, 37] width 9 height 9
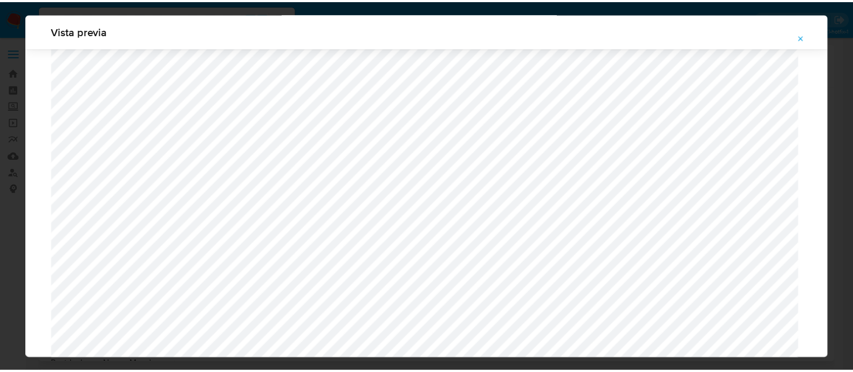
scroll to position [35, 0]
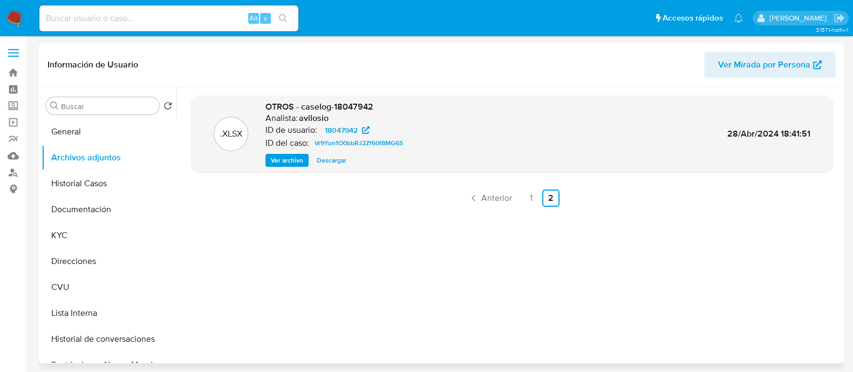
click at [213, 16] on input at bounding box center [168, 18] width 259 height 14
paste input "452744231"
type input "452744231"
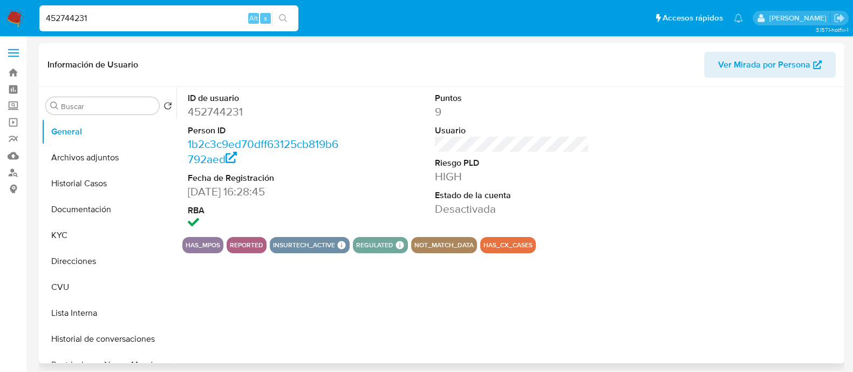
select select "10"
click at [81, 187] on button "Historial Casos" at bounding box center [105, 183] width 126 height 26
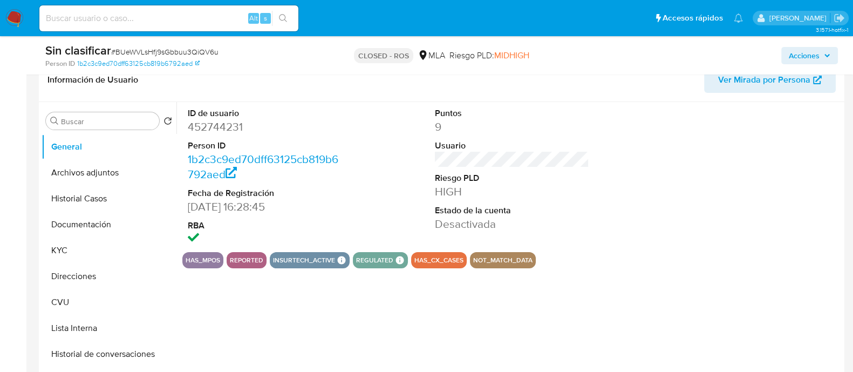
scroll to position [202, 0]
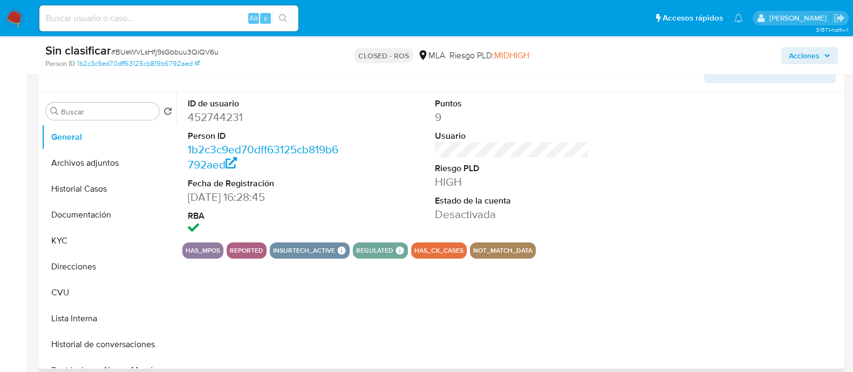
select select "10"
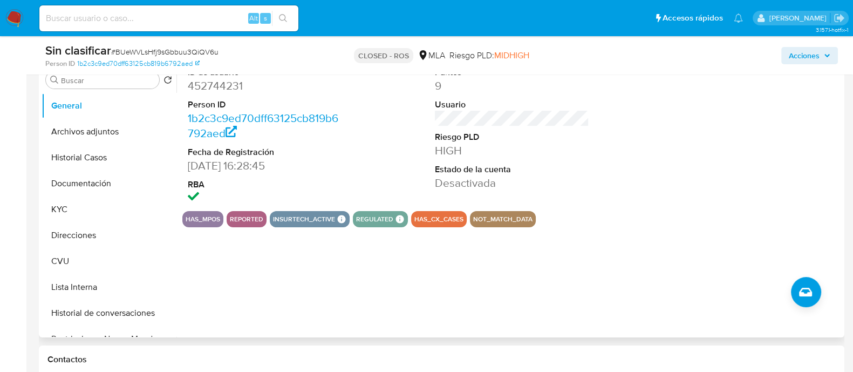
scroll to position [0, 0]
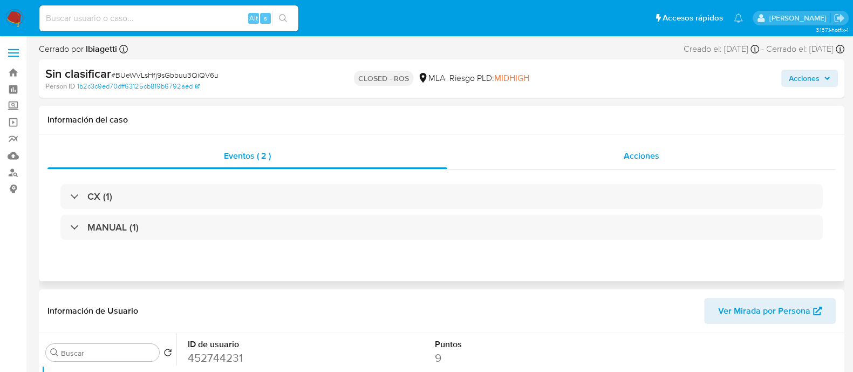
click at [614, 154] on div "Acciones" at bounding box center [641, 156] width 388 height 26
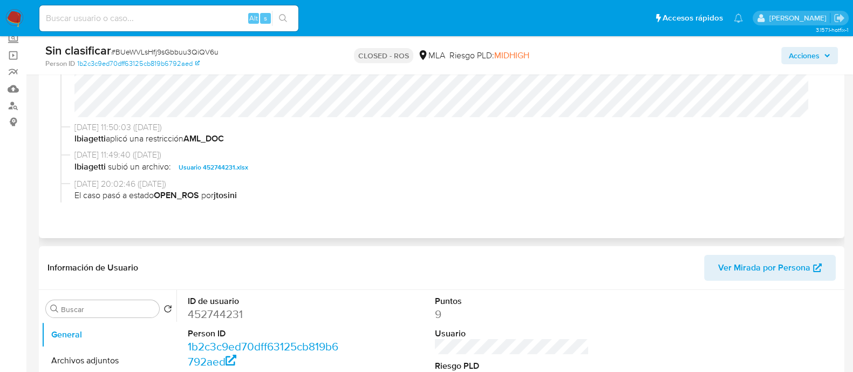
scroll to position [53, 0]
